Goal: Use online tool/utility

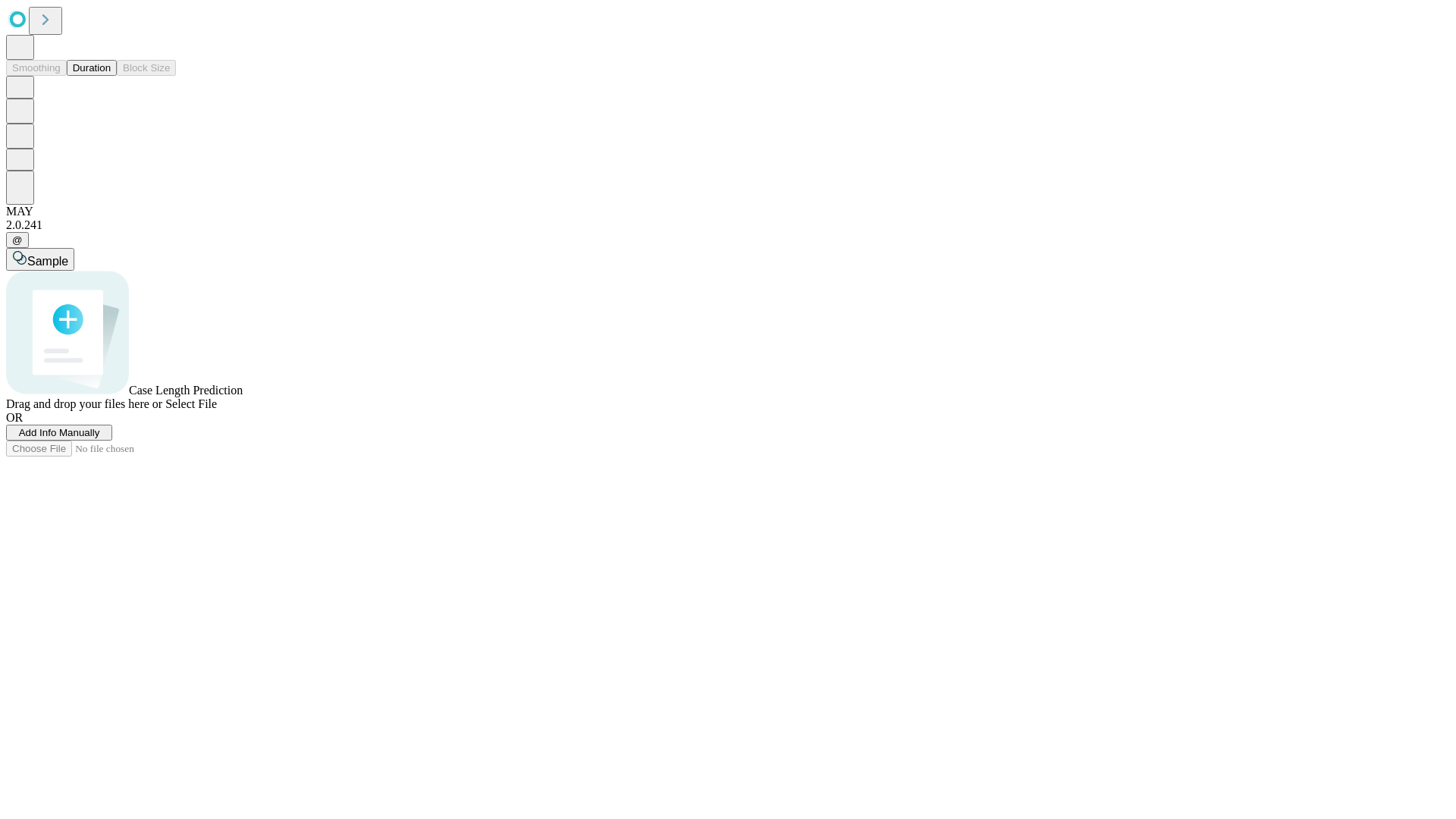
click at [111, 76] on button "Duration" at bounding box center [91, 67] width 50 height 16
click at [217, 410] on span "Select File" at bounding box center [191, 404] width 51 height 13
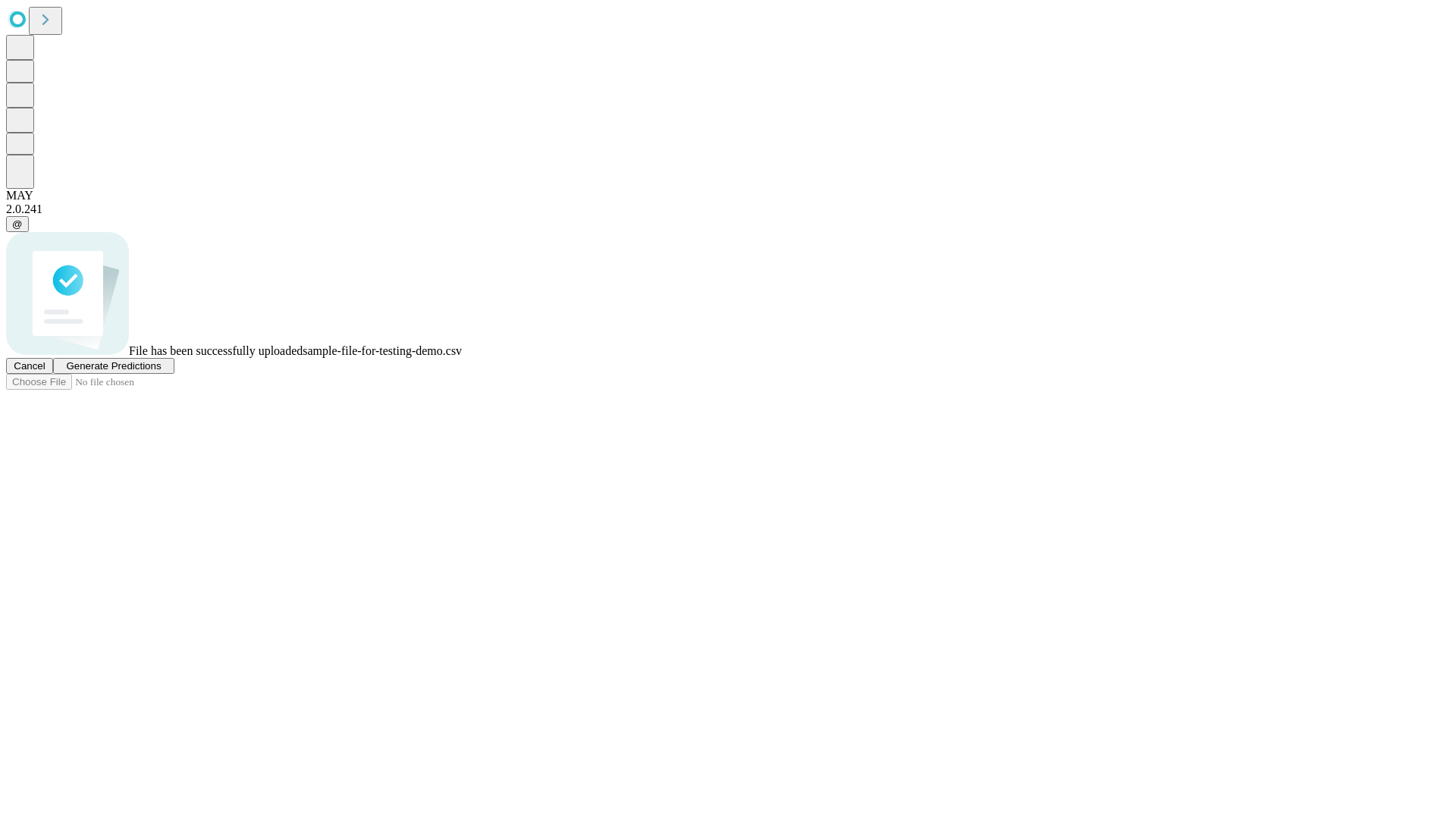
click at [160, 372] on span "Generate Predictions" at bounding box center [113, 365] width 95 height 11
